Goal: Download file/media

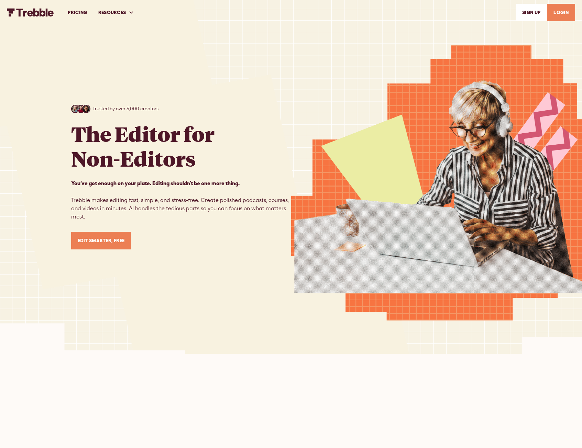
click at [558, 17] on link "LOGIN" at bounding box center [560, 13] width 28 height 18
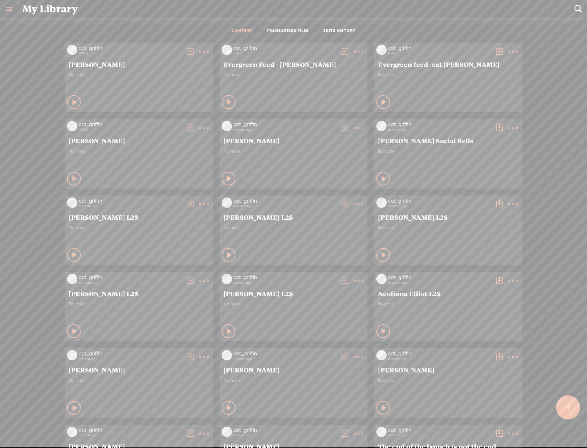
click at [199, 49] on t at bounding box center [204, 52] width 10 height 10
click at [179, 125] on link "Download as..." at bounding box center [166, 122] width 69 height 16
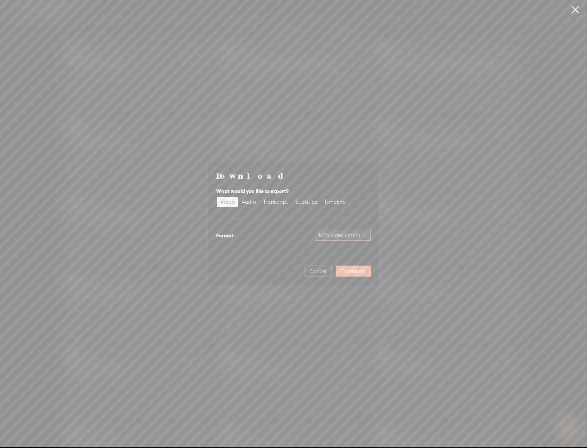
click at [358, 238] on span "MP4 video (.mp4)" at bounding box center [343, 235] width 48 height 10
click at [356, 250] on div "MP4 video (.mp4)" at bounding box center [343, 249] width 44 height 7
click at [357, 267] on button "Download" at bounding box center [353, 271] width 35 height 11
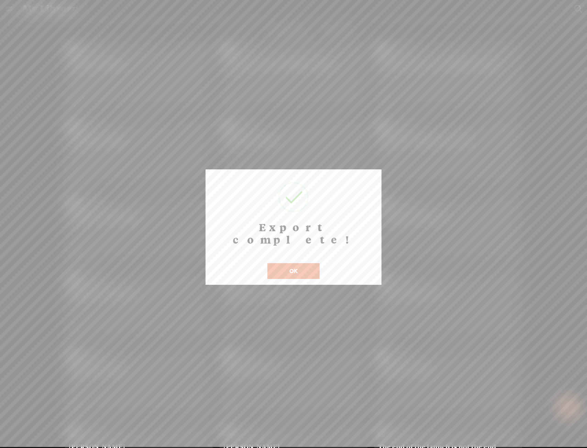
click at [298, 263] on button "OK" at bounding box center [293, 271] width 52 height 16
